Goal: Information Seeking & Learning: Learn about a topic

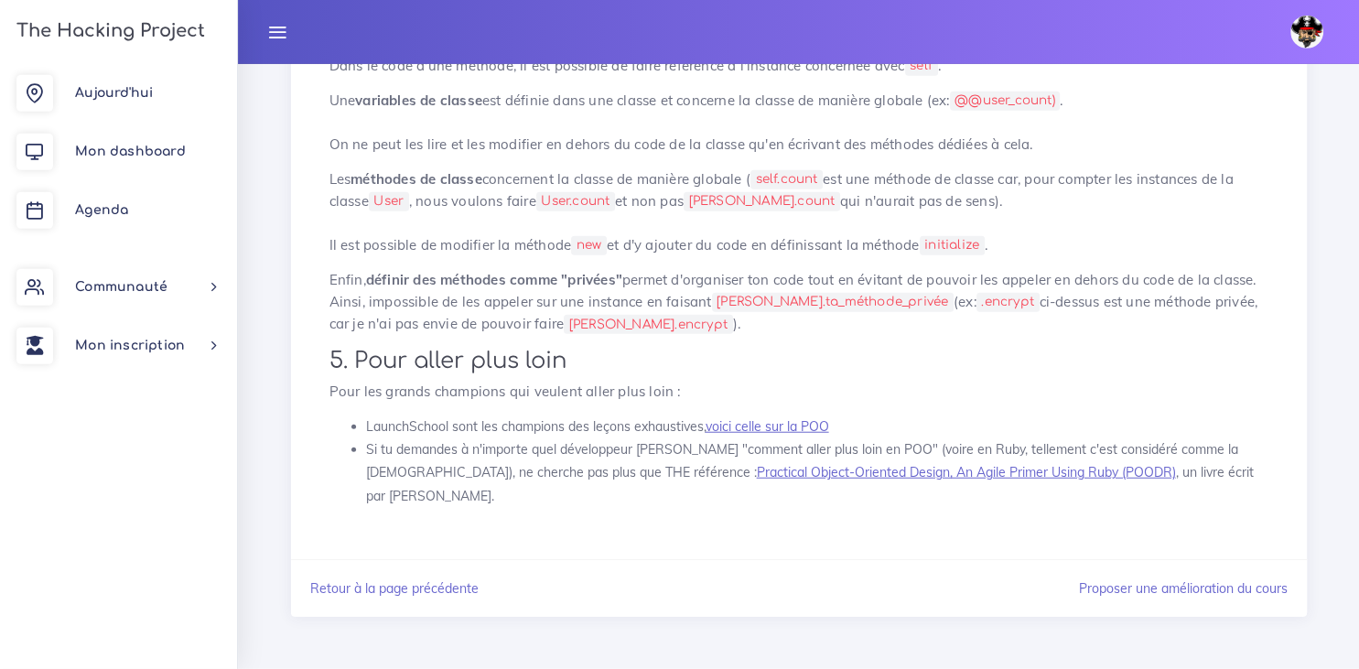
scroll to position [12339, 0]
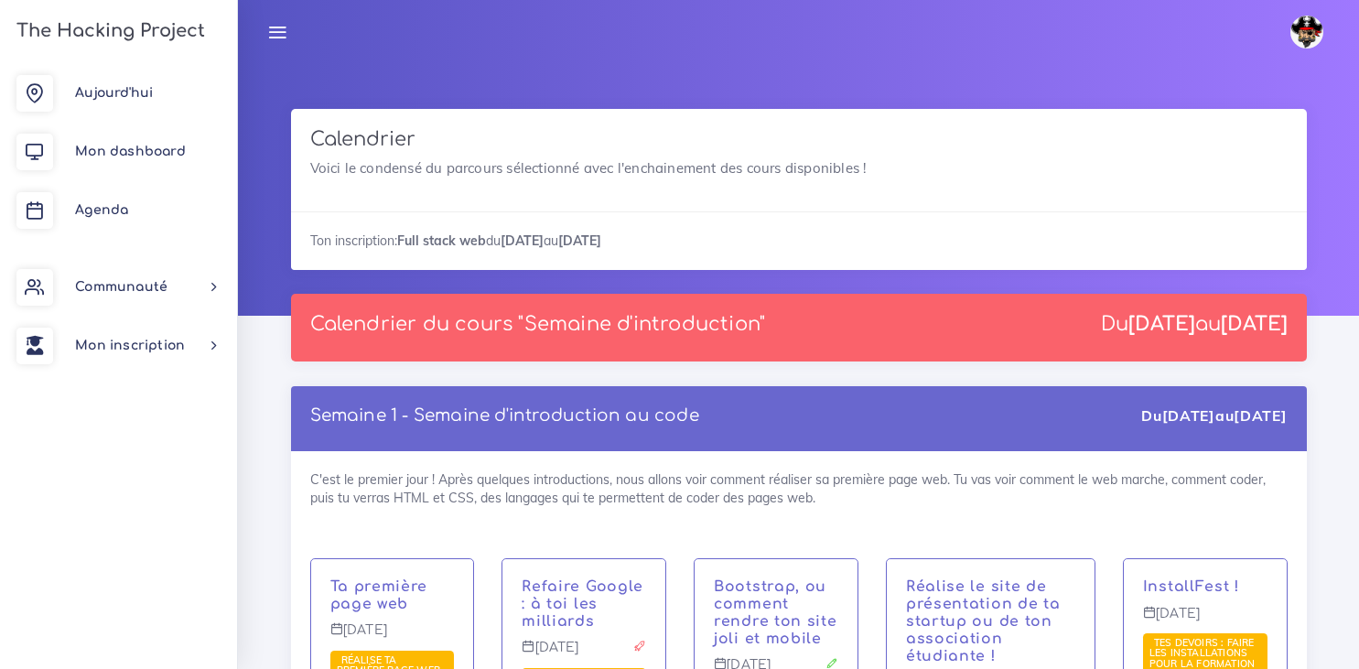
scroll to position [2442, 0]
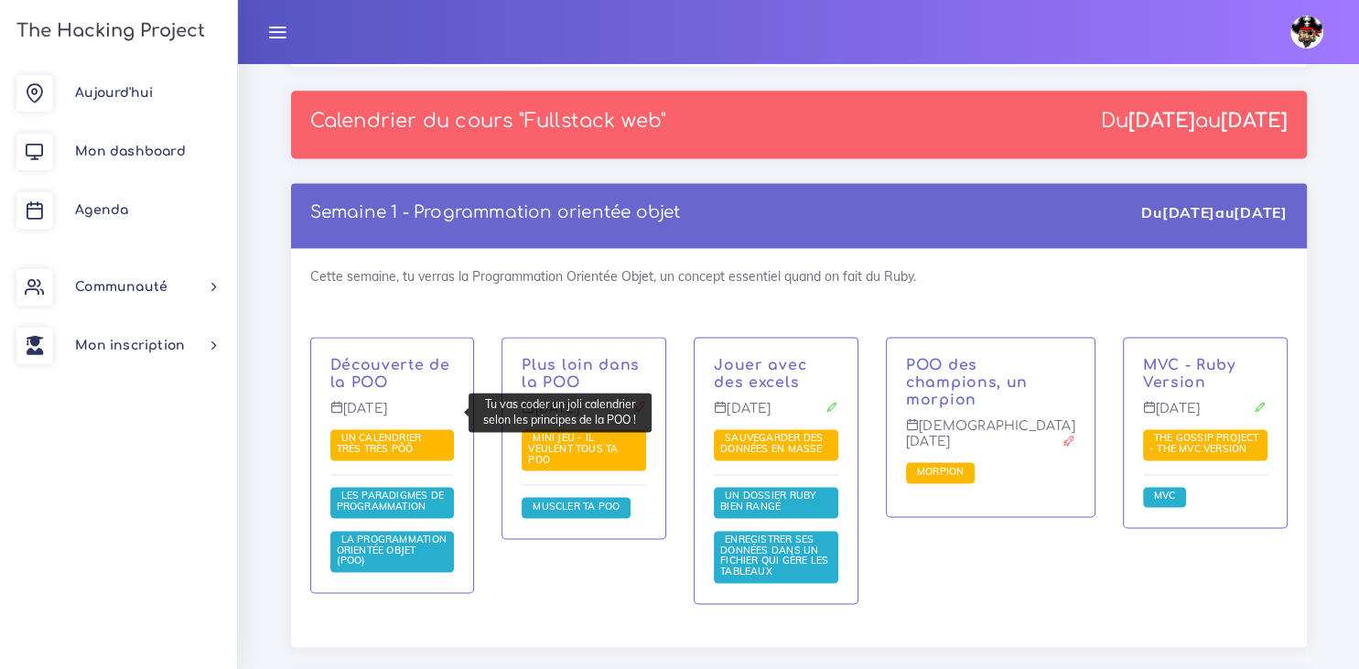
click at [387, 431] on span "Un calendrier très très PÔÔ" at bounding box center [379, 443] width 85 height 24
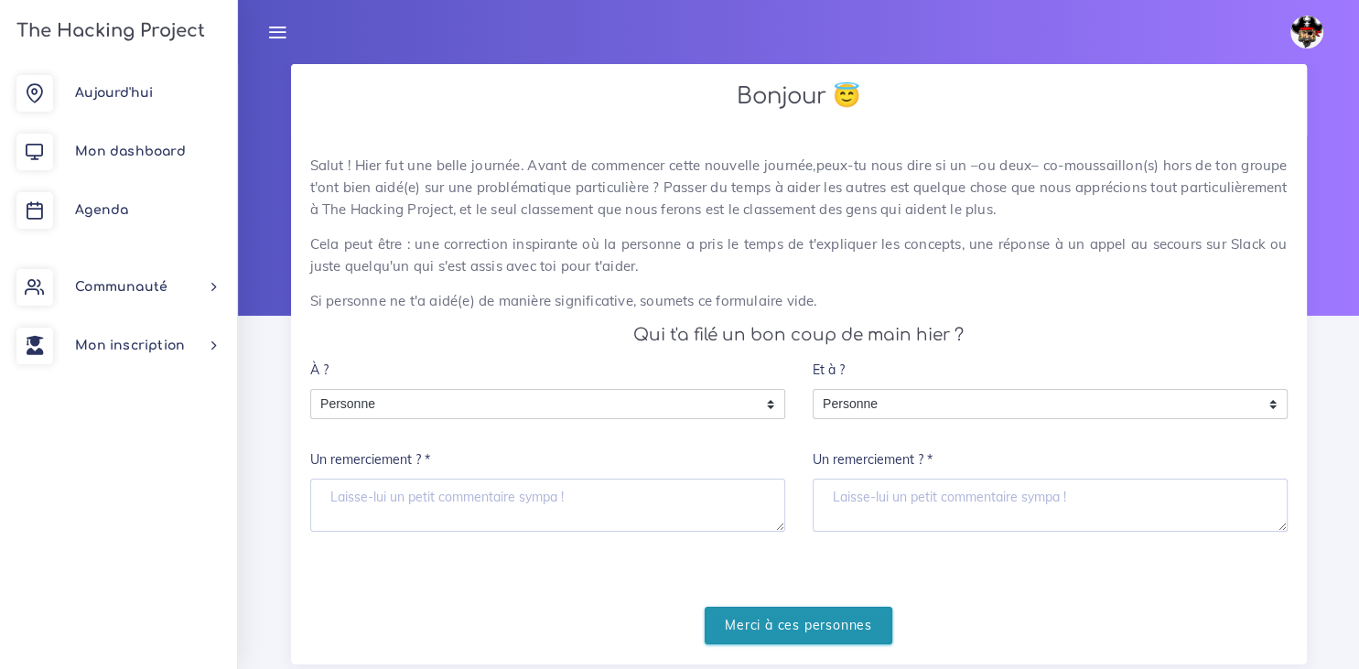
click at [818, 624] on input "Merci à ces personnes" at bounding box center [798, 626] width 188 height 38
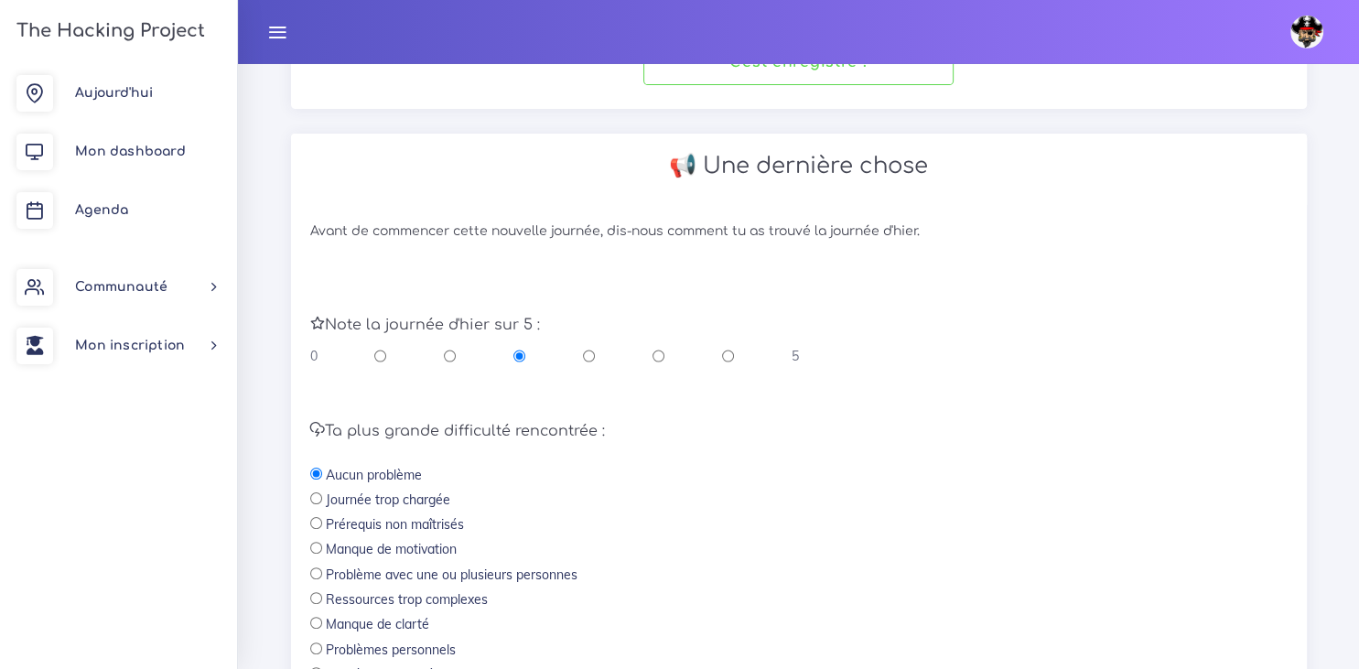
scroll to position [553, 0]
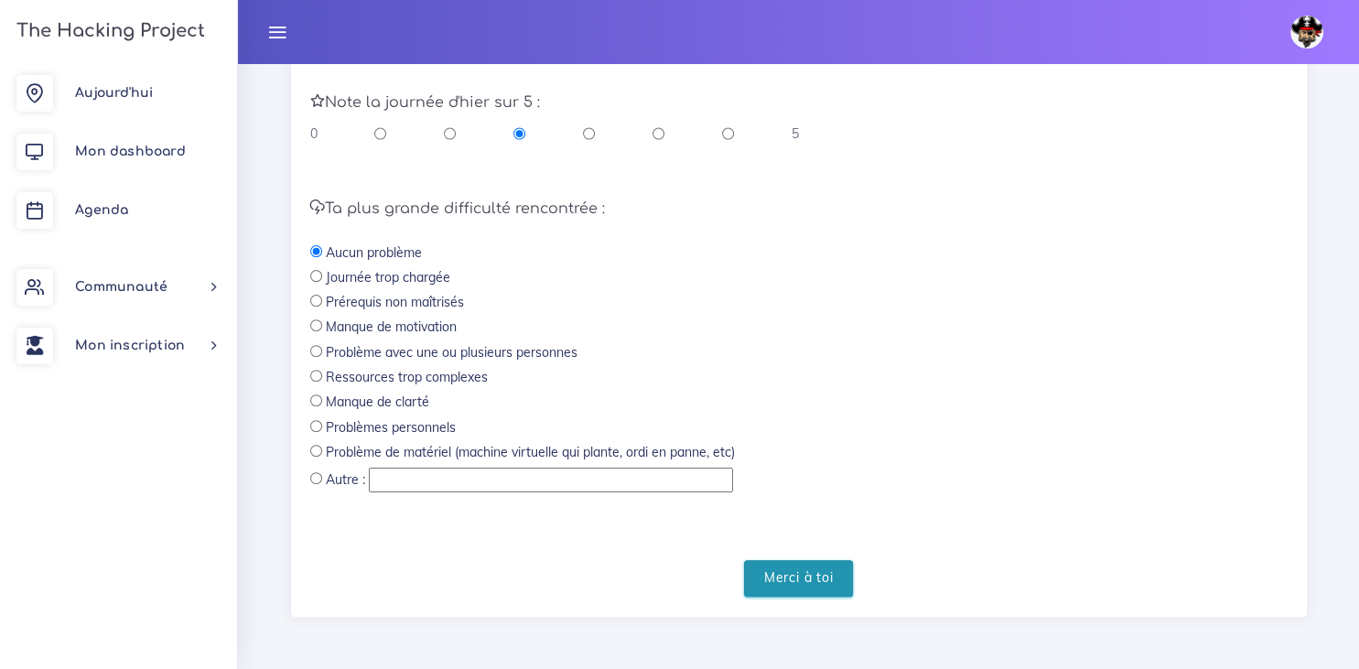
click at [813, 589] on input "Merci à toi" at bounding box center [799, 579] width 110 height 38
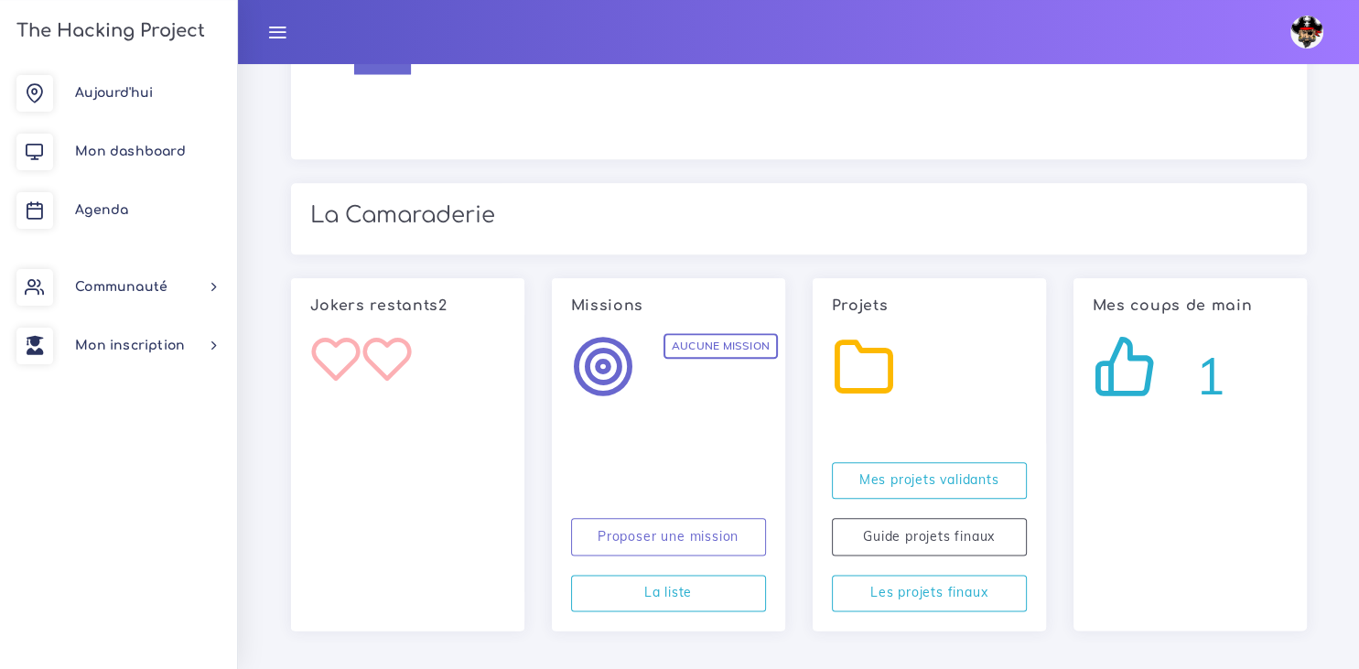
scroll to position [1994, 0]
click at [1129, 382] on icon at bounding box center [1124, 367] width 64 height 64
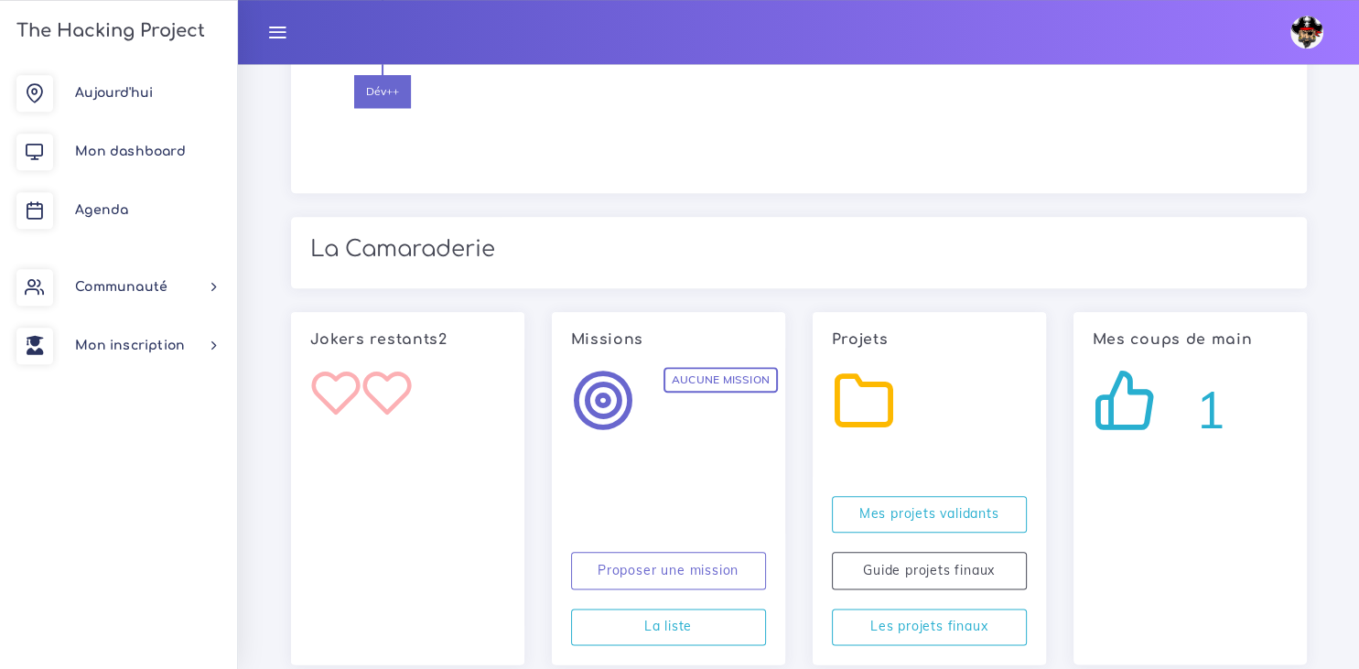
scroll to position [1961, 0]
click at [972, 512] on link "Mes projets validants" at bounding box center [929, 516] width 195 height 38
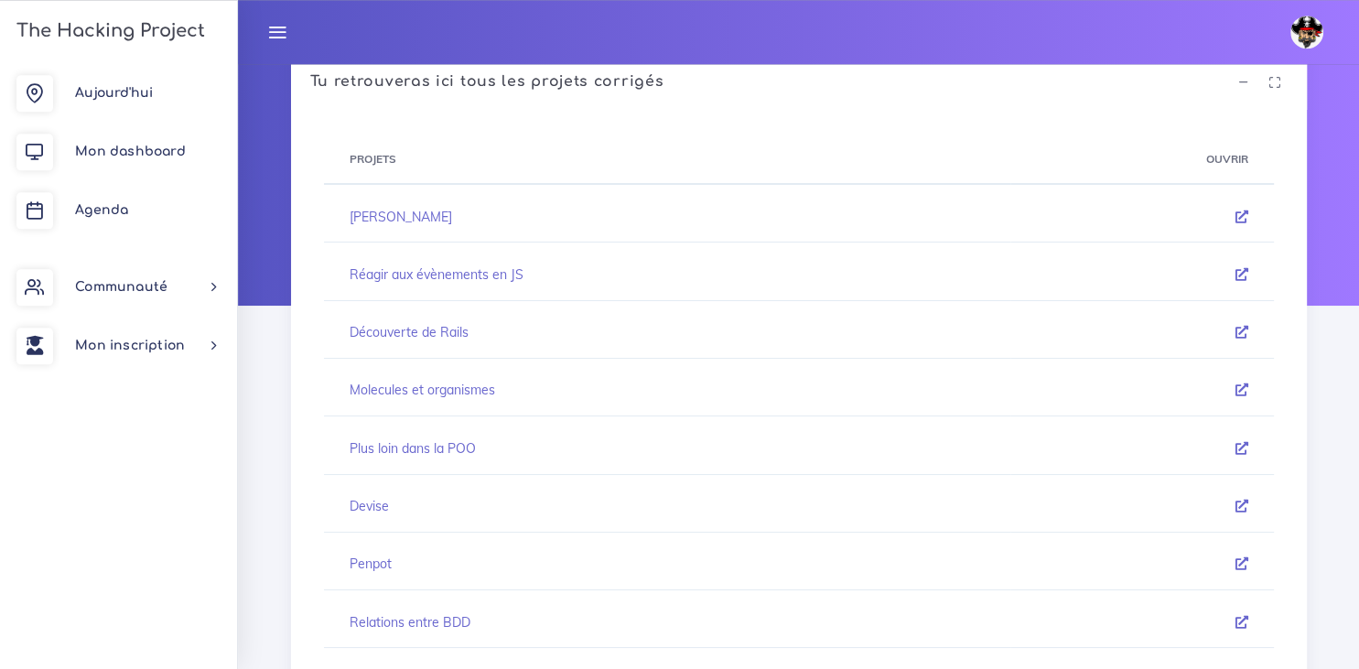
scroll to position [8, 0]
click at [1235, 214] on icon at bounding box center [1241, 218] width 13 height 13
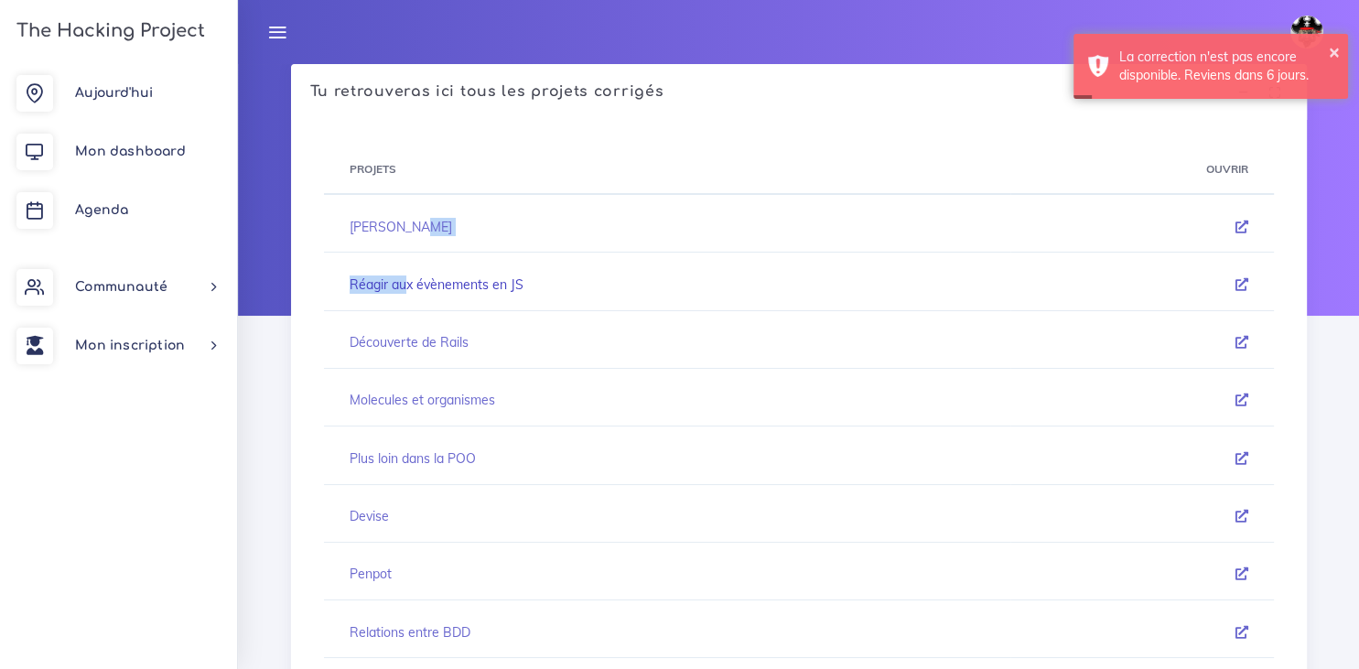
drag, startPoint x: 408, startPoint y: 237, endPoint x: 409, endPoint y: 289, distance: 52.2
click at [409, 289] on tbody "Franck Sinatra Réagir aux évènements en JS Découverte de Rails Molecules et org…" at bounding box center [799, 545] width 950 height 689
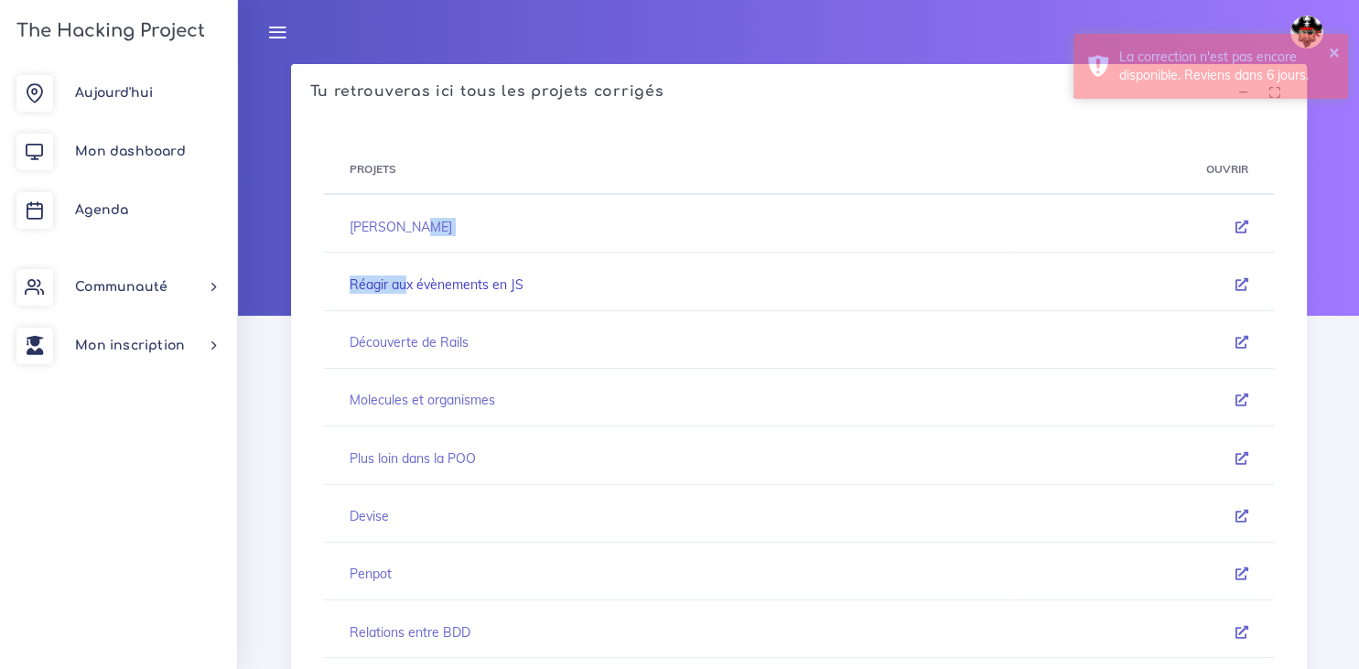
click at [409, 289] on link "Réagir aux évènements en JS" at bounding box center [436, 284] width 174 height 16
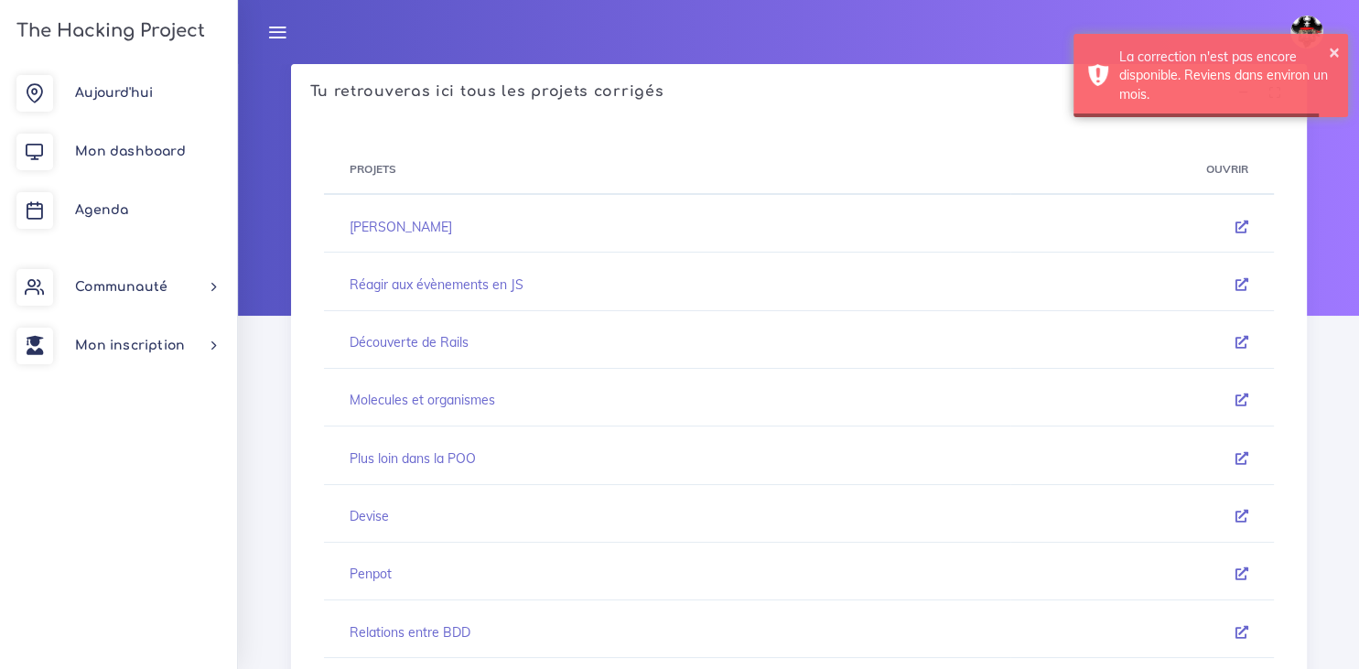
click at [442, 351] on td "Découverte de Rails" at bounding box center [667, 342] width 686 height 51
click at [1241, 285] on icon at bounding box center [1241, 284] width 13 height 13
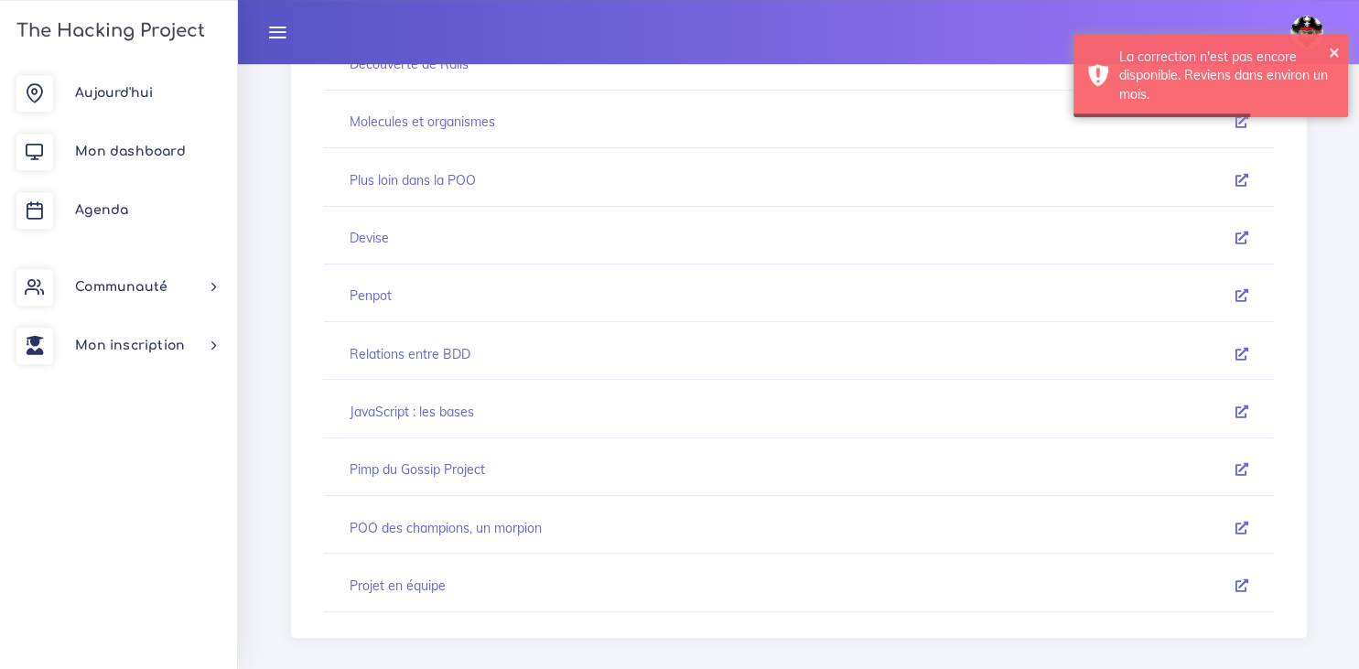
scroll to position [296, 0]
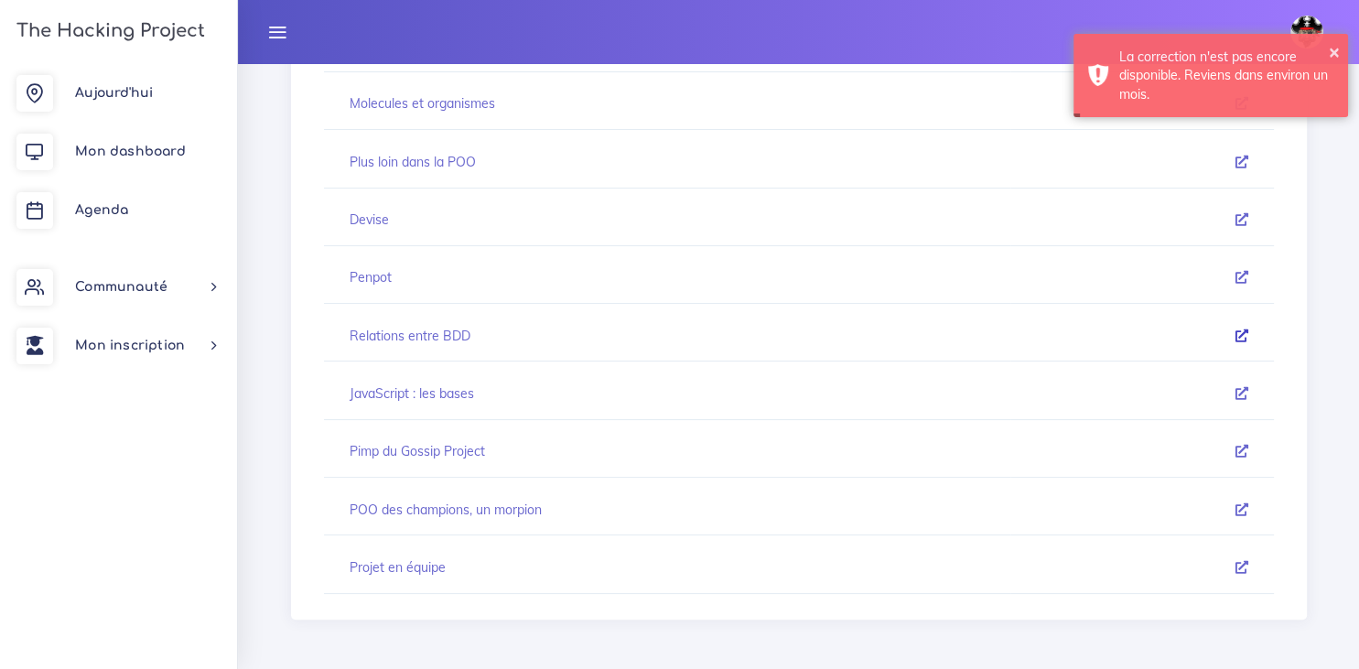
click at [1239, 336] on icon at bounding box center [1241, 335] width 13 height 13
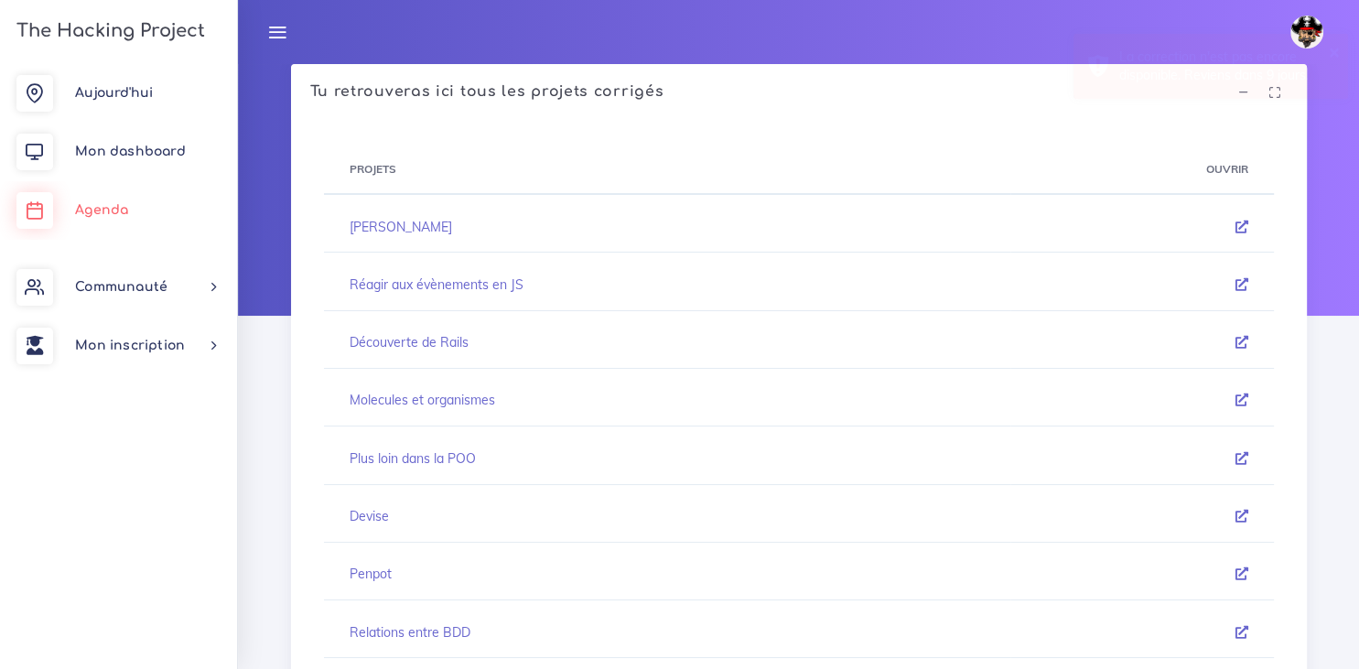
click at [119, 206] on span "Agenda" at bounding box center [101, 210] width 53 height 14
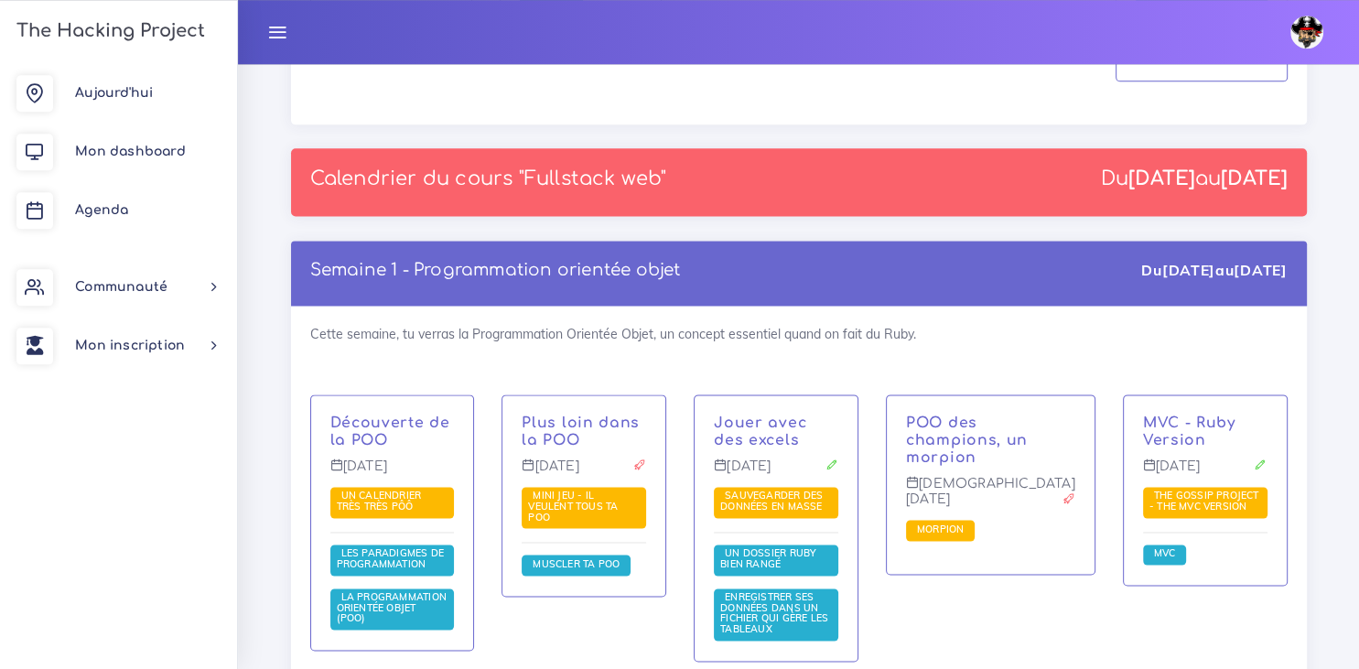
scroll to position [2411, 0]
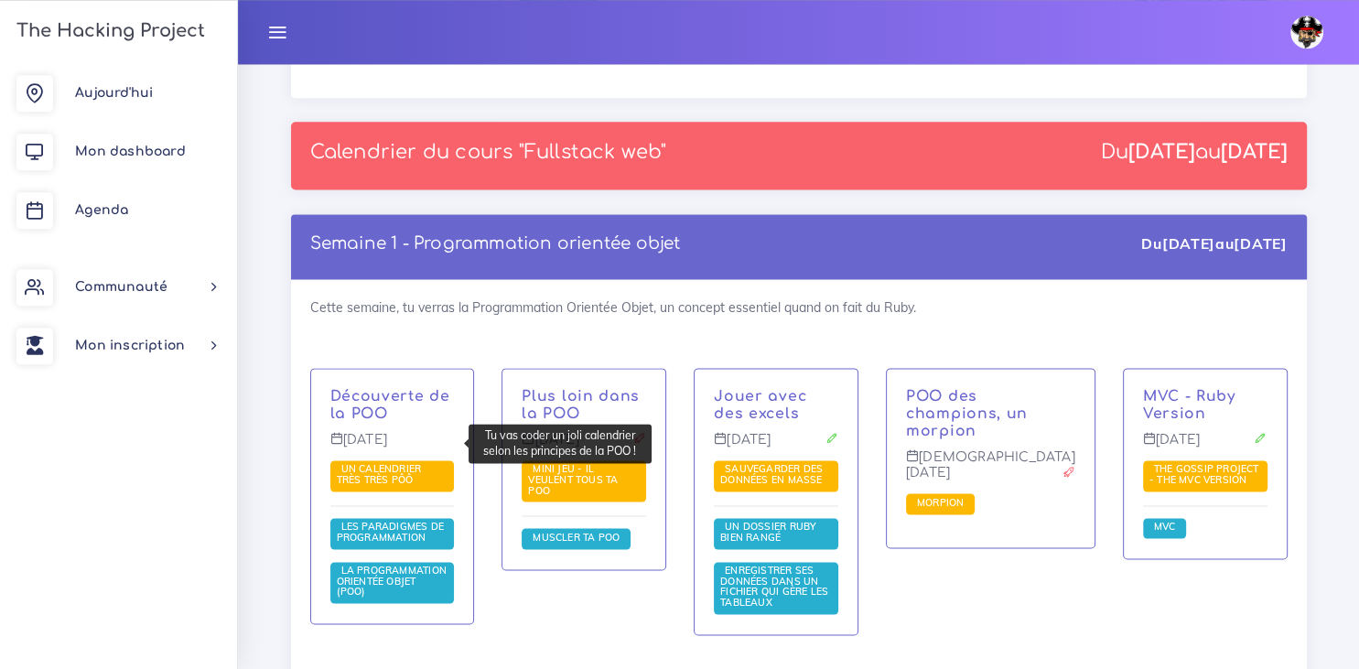
click at [406, 462] on span "Un calendrier très très PÔÔ" at bounding box center [379, 474] width 85 height 24
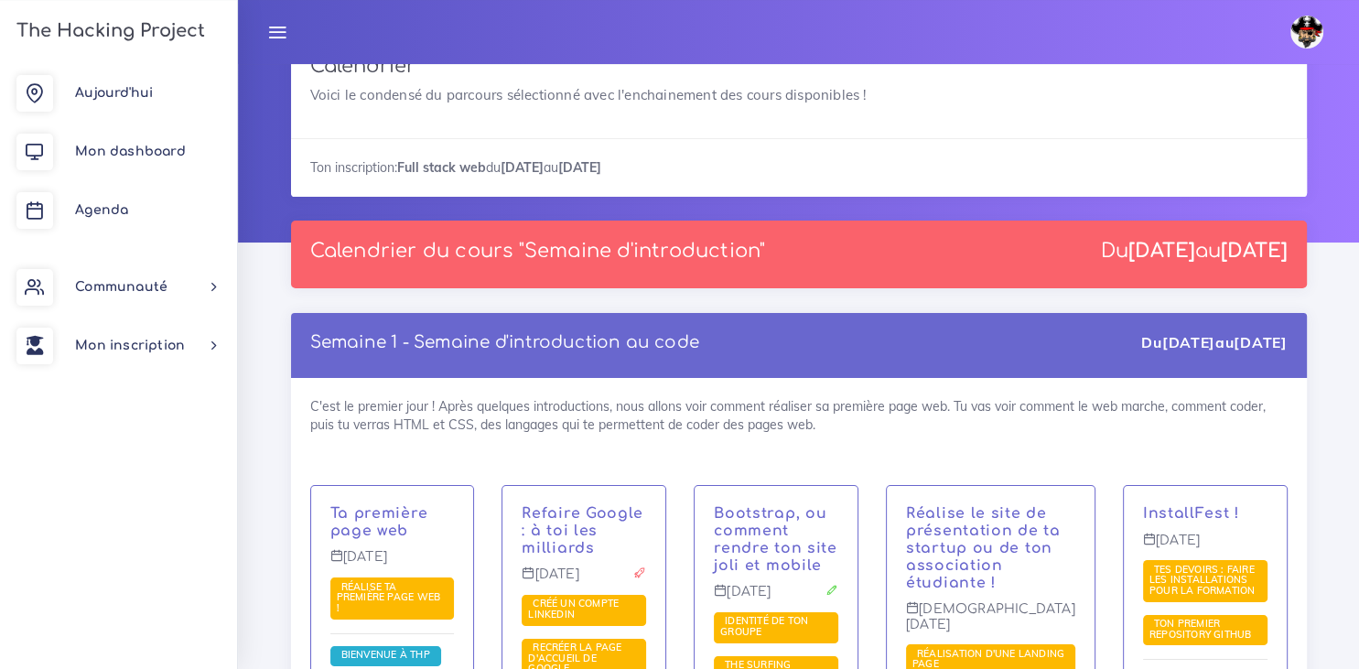
scroll to position [0, 0]
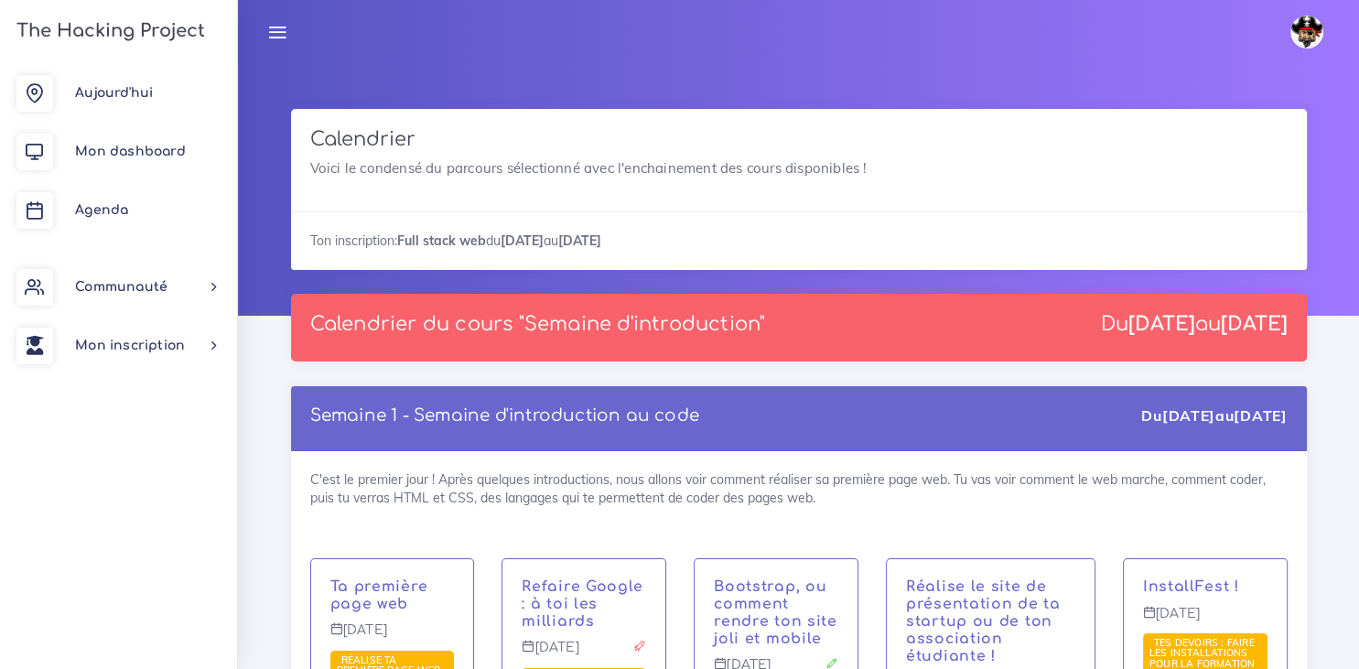
click at [269, 31] on icon at bounding box center [277, 32] width 20 height 20
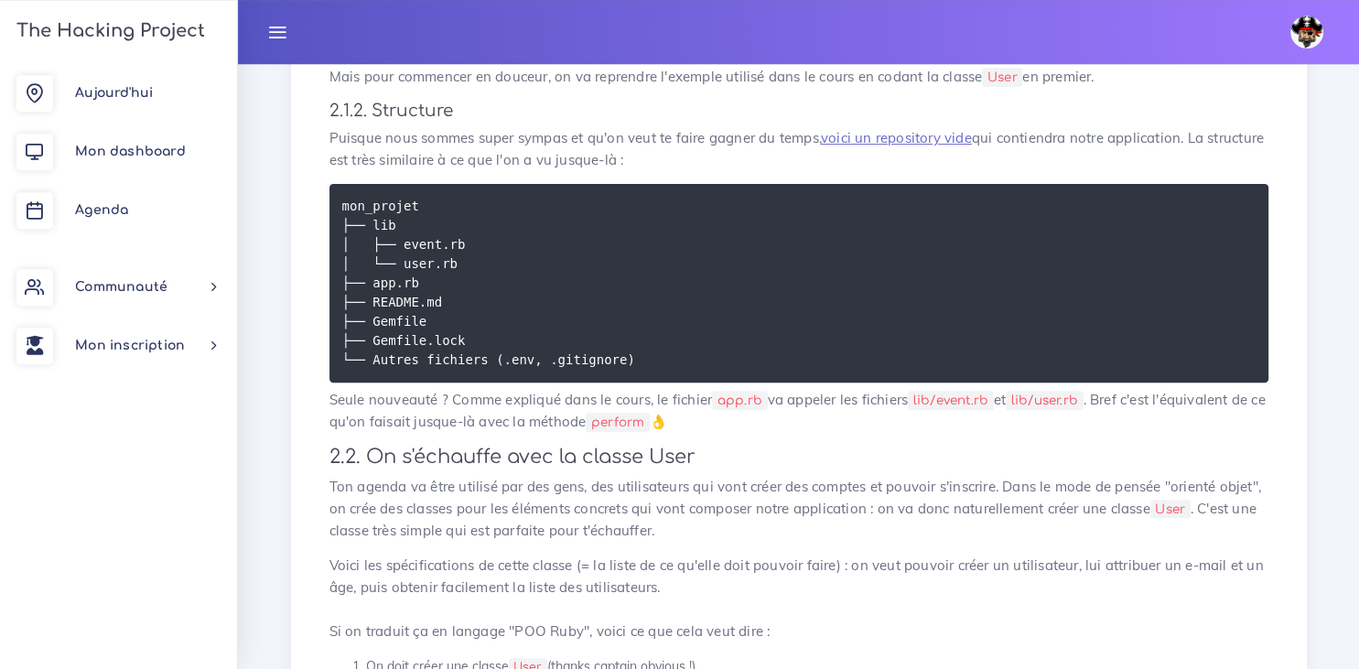
scroll to position [630, 0]
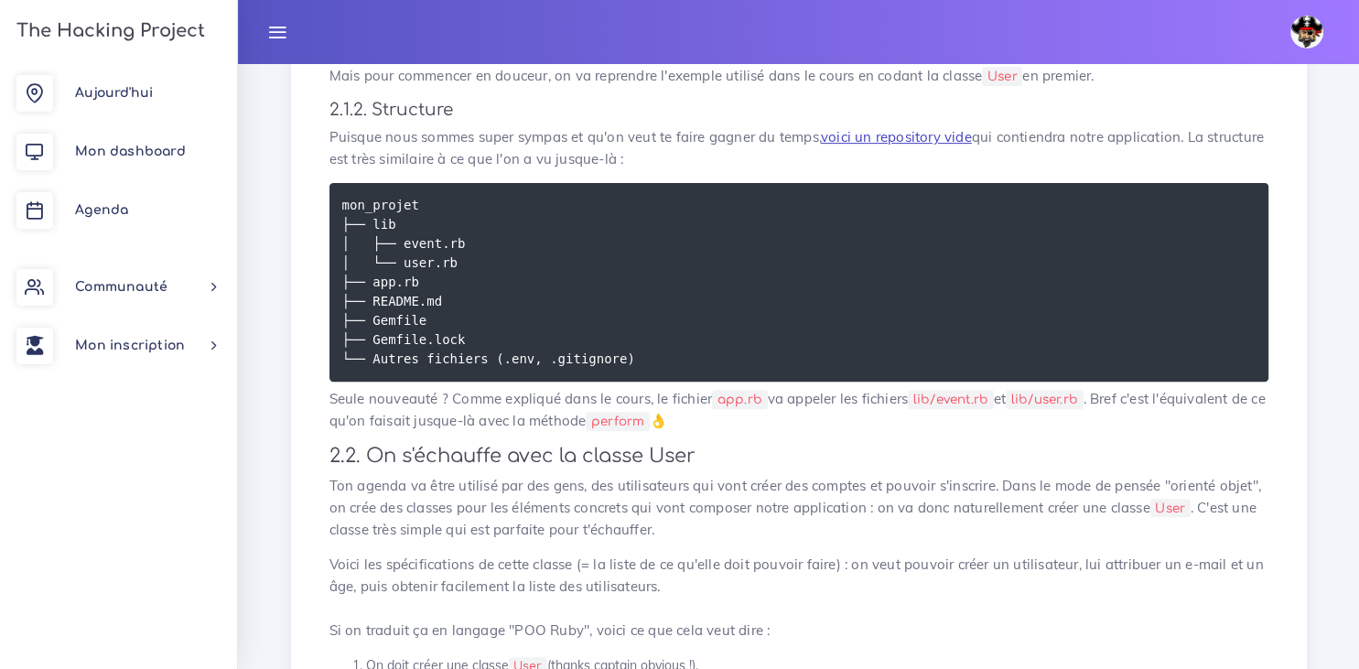
click at [888, 137] on link "voici un repository vide" at bounding box center [896, 136] width 151 height 17
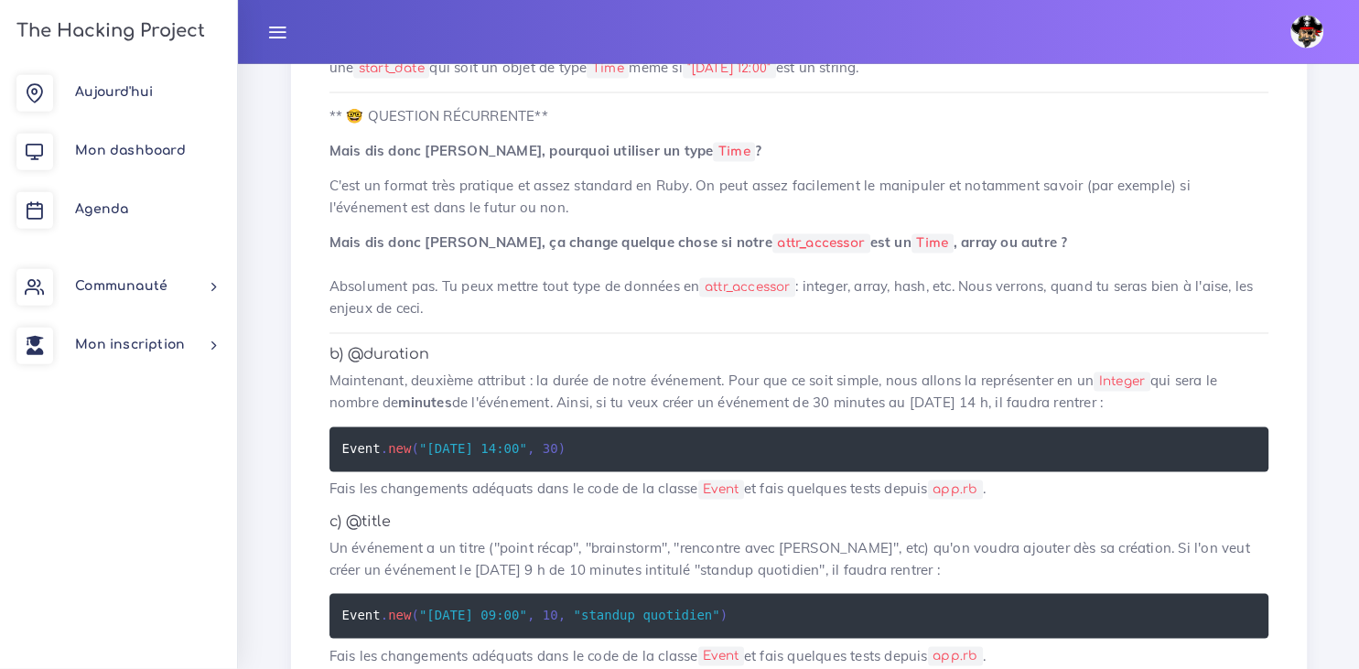
scroll to position [2882, 0]
